Goal: Information Seeking & Learning: Check status

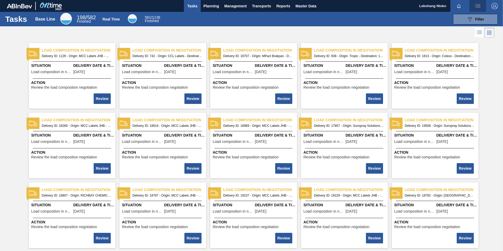
click at [474, 5] on img "button" at bounding box center [477, 6] width 6 height 6
click at [384, 33] on div at bounding box center [251, 125] width 503 height 251
click at [209, 6] on span "Planning" at bounding box center [211, 6] width 16 height 6
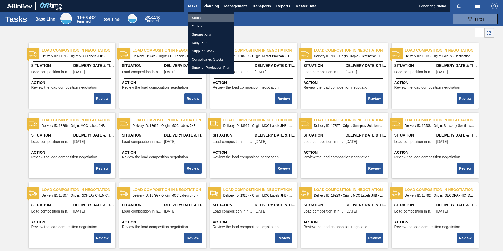
click at [198, 17] on li "Stocks" at bounding box center [210, 18] width 47 height 8
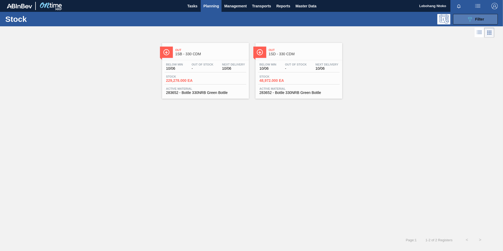
click at [476, 17] on div "089F7B8B-B2A5-4AFE-B5C0-19BA573D28AC Filter" at bounding box center [474, 19] width 17 height 6
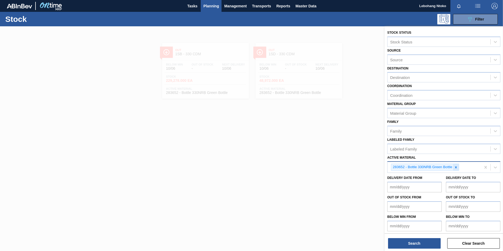
click at [455, 166] on icon at bounding box center [456, 167] width 4 height 4
paste Material "283767"
type Material "283767"
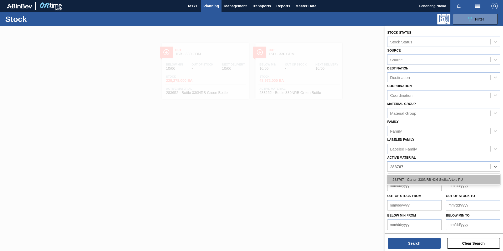
click at [440, 178] on div "283767 - Carton 330NRB 4X6 Stella Artois PU" at bounding box center [443, 180] width 113 height 10
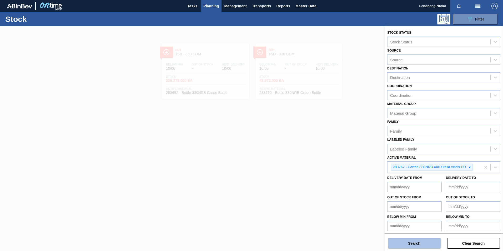
click at [425, 241] on button "Search" at bounding box center [414, 243] width 53 height 11
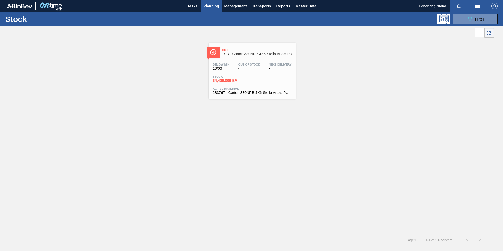
click at [252, 80] on div "Stock 64,400.000 EA" at bounding box center [251, 79] width 81 height 9
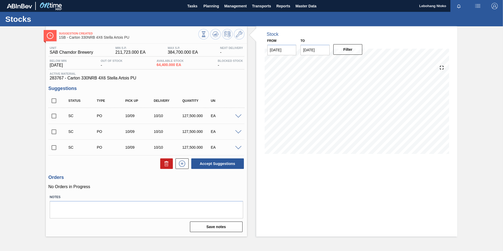
click at [237, 115] on span at bounding box center [238, 116] width 6 height 4
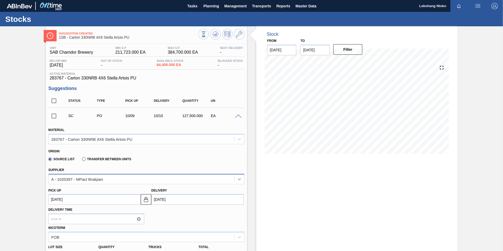
click at [239, 180] on icon at bounding box center [239, 179] width 3 height 2
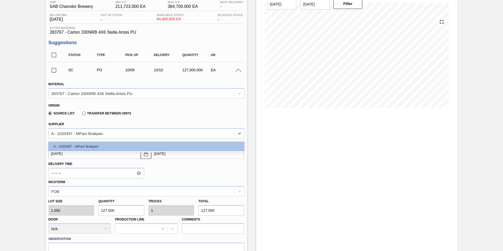
scroll to position [53, 0]
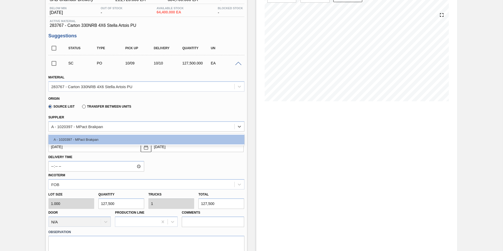
click at [315, 148] on div "Stock From [DATE] to [DATE] Filter" at bounding box center [356, 177] width 201 height 406
click at [240, 125] on icon at bounding box center [239, 126] width 5 height 5
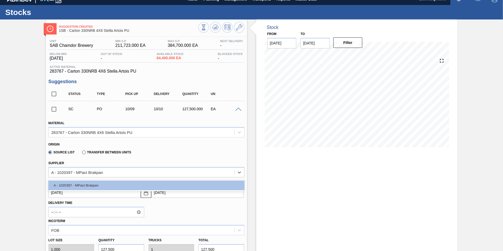
scroll to position [0, 0]
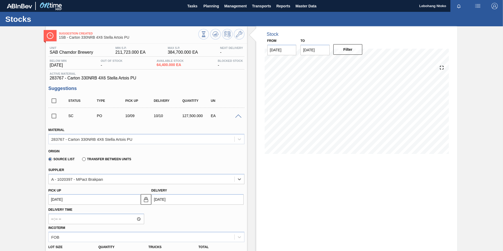
click at [477, 6] on img "button" at bounding box center [477, 6] width 6 height 6
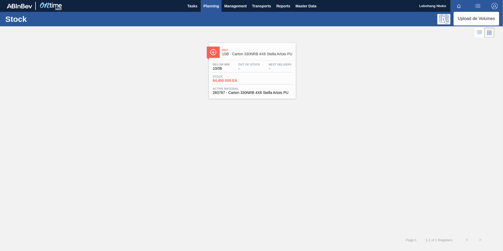
click at [479, 4] on div at bounding box center [251, 125] width 503 height 251
click at [477, 19] on span "Filter" at bounding box center [479, 19] width 9 height 4
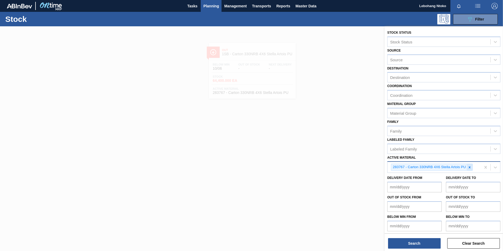
click at [470, 167] on icon at bounding box center [469, 167] width 4 height 4
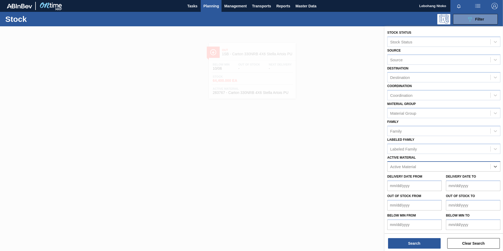
paste Material "283768"
type Material "283768"
click at [439, 179] on div "283768 - Cluster 330NRB 4X6 Stella Artois PU" at bounding box center [443, 180] width 113 height 10
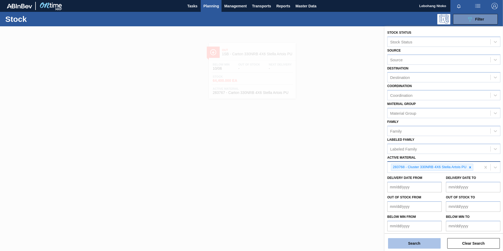
click at [419, 244] on button "Search" at bounding box center [414, 243] width 53 height 11
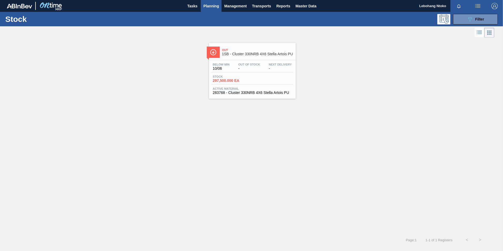
click at [251, 73] on div "Below Min 10/06 Out Of Stock - Next Delivery - Stock 297,500.000 EA Active Mate…" at bounding box center [252, 78] width 87 height 36
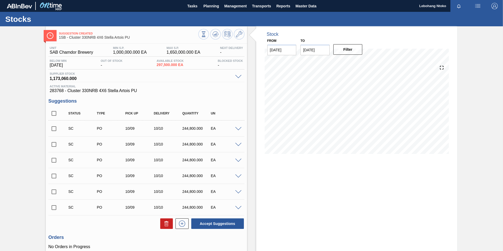
click at [238, 128] on span at bounding box center [238, 129] width 6 height 4
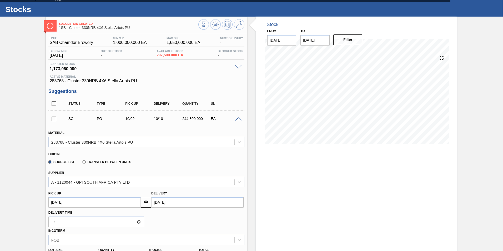
scroll to position [26, 0]
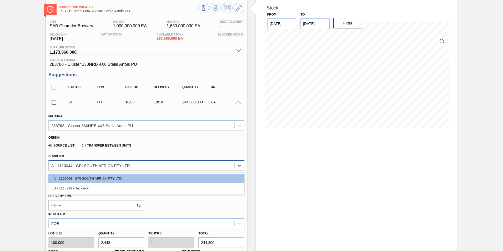
click at [239, 166] on icon at bounding box center [239, 166] width 3 height 2
click at [303, 157] on div "Stock From [DATE] to [DATE] Filter 10/06 Stock Projection 297,500 SAP Planning …" at bounding box center [356, 233] width 201 height 466
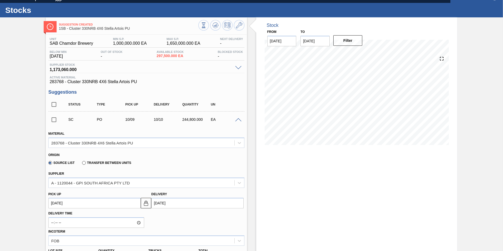
scroll to position [0, 0]
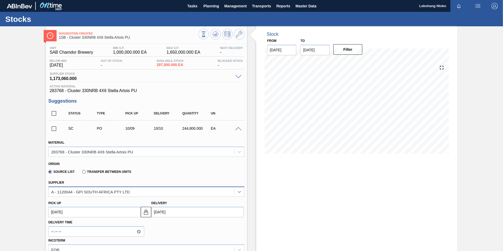
click at [239, 191] on icon at bounding box center [239, 191] width 5 height 5
